Goal: Transaction & Acquisition: Purchase product/service

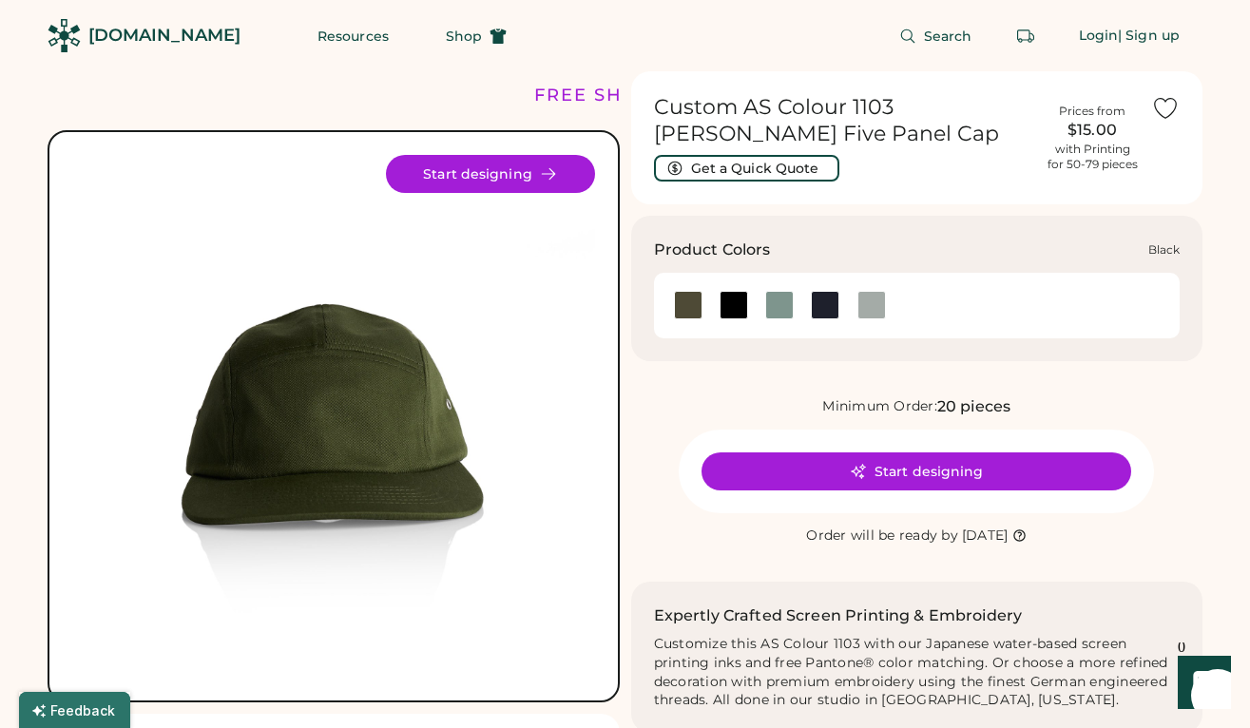
click at [750, 299] on div at bounding box center [734, 305] width 46 height 29
click at [794, 304] on div at bounding box center [779, 305] width 46 height 29
click at [816, 312] on div at bounding box center [825, 305] width 29 height 29
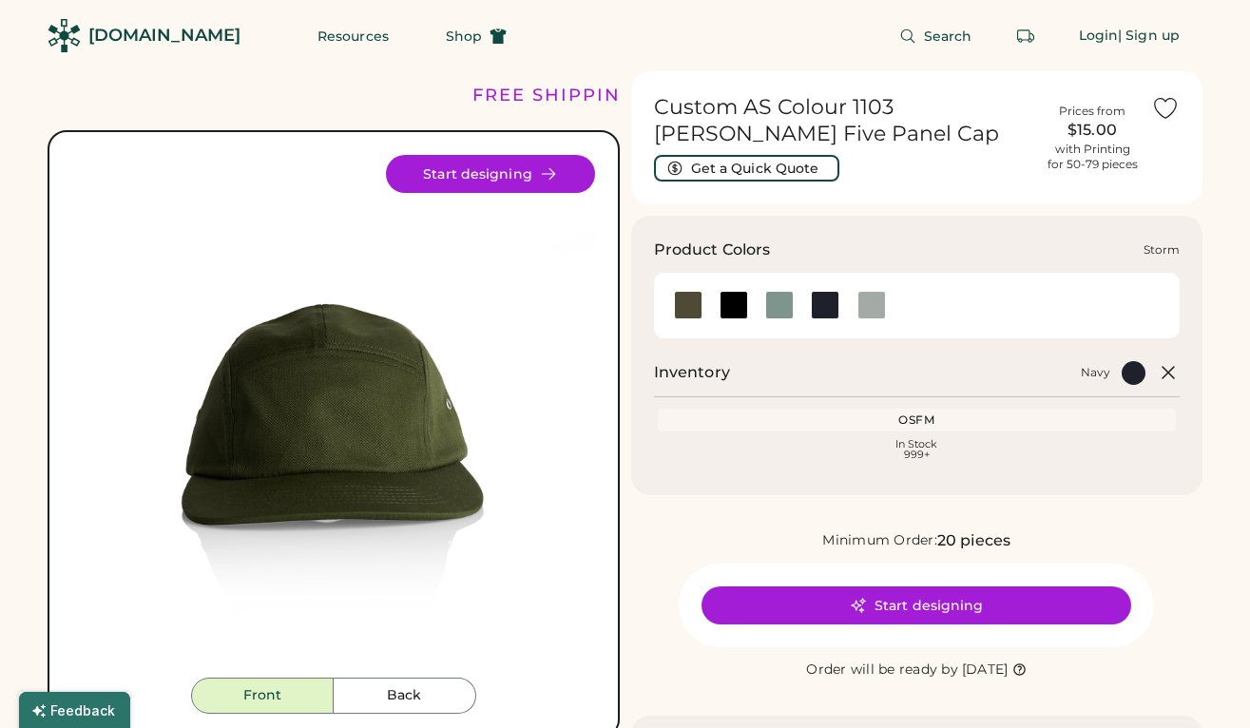
click at [874, 313] on div at bounding box center [871, 305] width 29 height 29
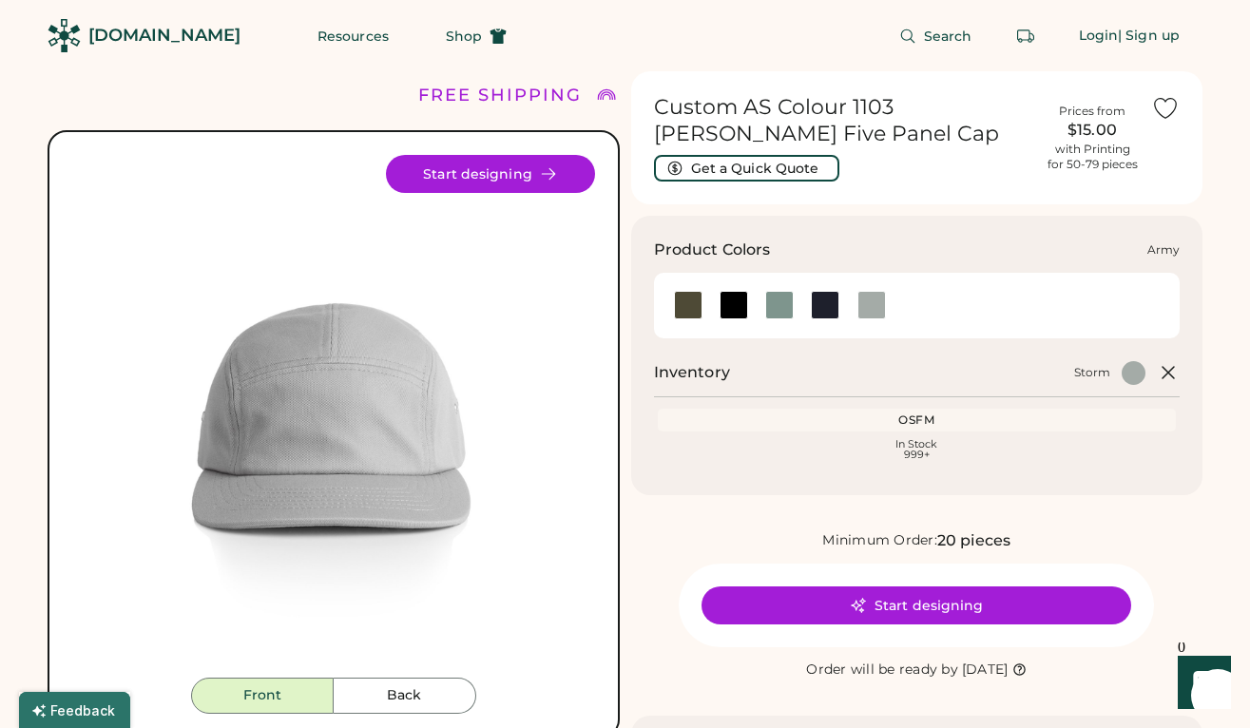
click at [686, 301] on div at bounding box center [688, 305] width 29 height 29
